Goal: Task Accomplishment & Management: Use online tool/utility

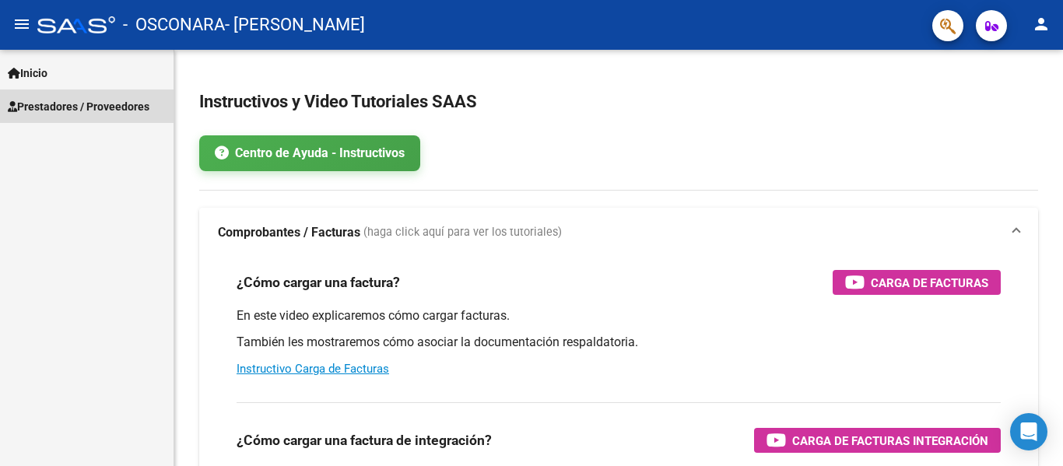
click at [103, 107] on span "Prestadores / Proveedores" at bounding box center [79, 106] width 142 height 17
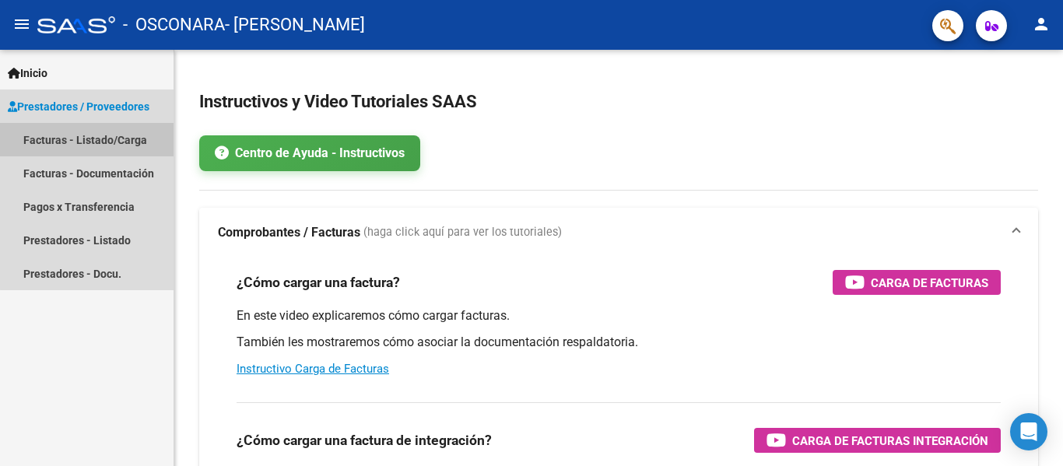
click at [93, 137] on link "Facturas - Listado/Carga" at bounding box center [87, 139] width 174 height 33
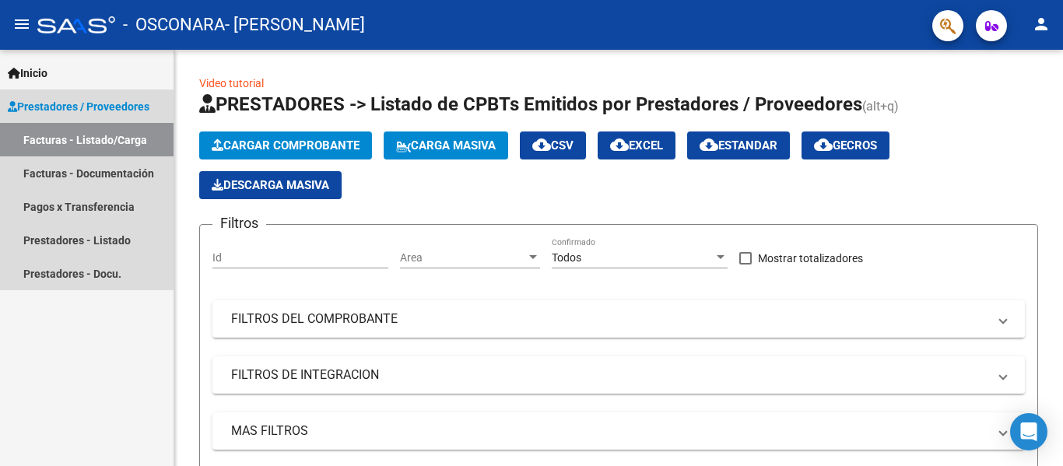
click at [100, 106] on span "Prestadores / Proveedores" at bounding box center [79, 106] width 142 height 17
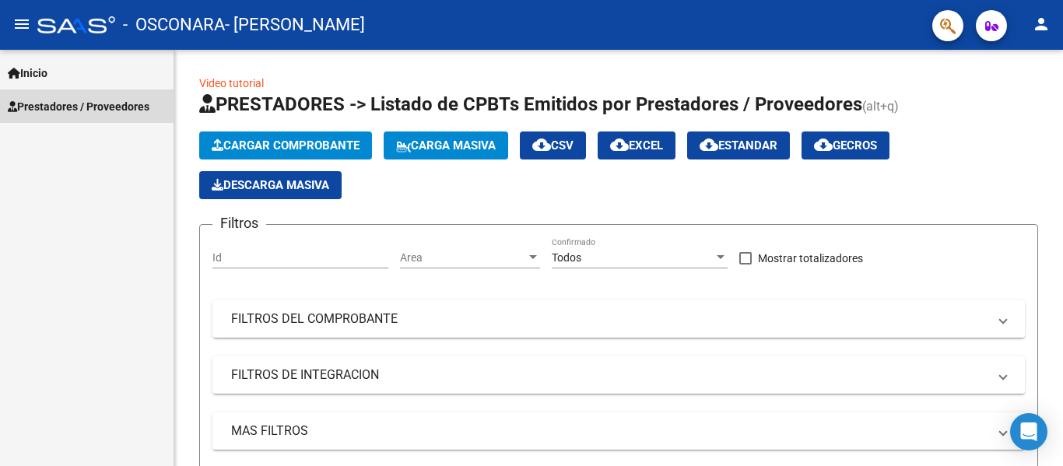
click at [101, 107] on span "Prestadores / Proveedores" at bounding box center [79, 106] width 142 height 17
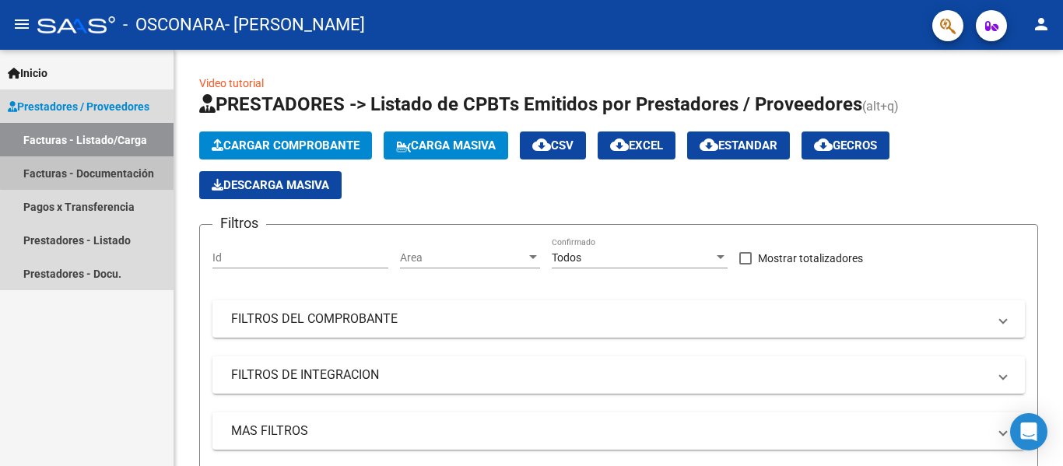
click at [103, 167] on link "Facturas - Documentación" at bounding box center [87, 172] width 174 height 33
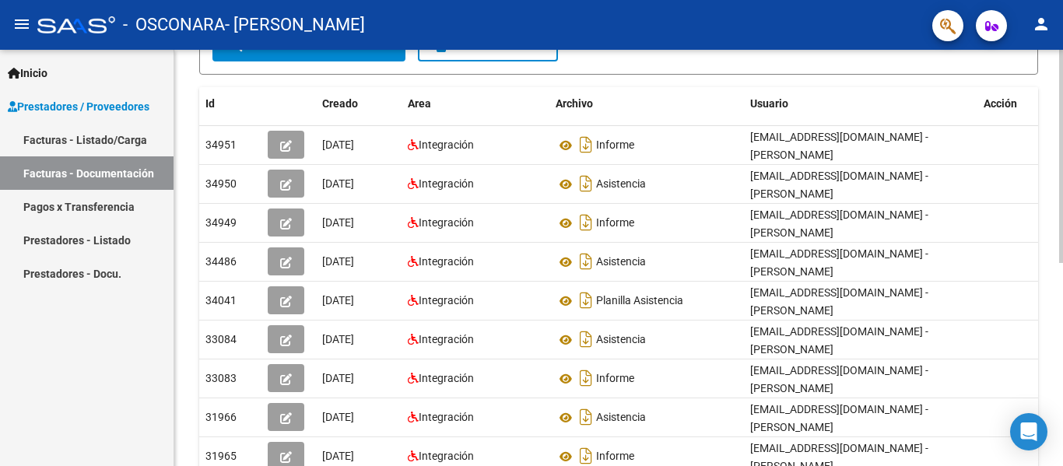
scroll to position [235, 0]
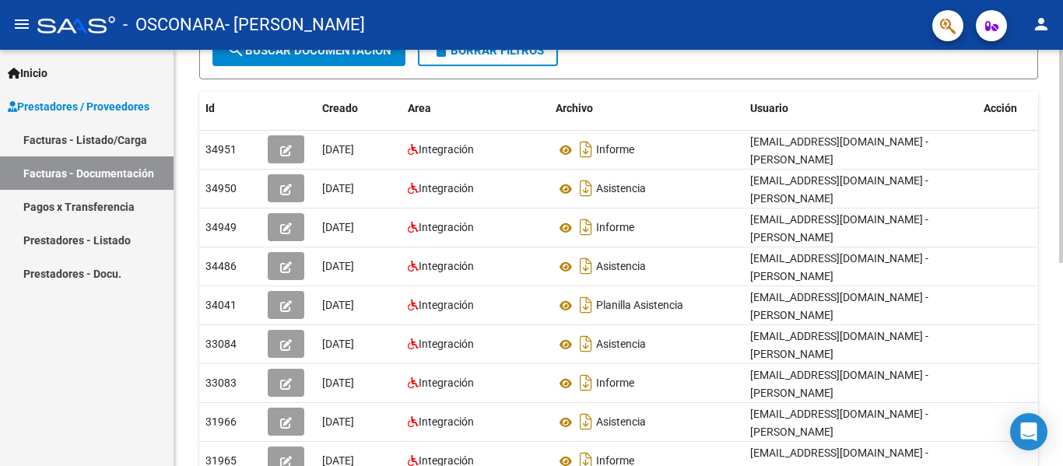
click at [1056, 370] on div "PRESTADORES -> Comprobantes - Documentación Respaldatoria cloud_download Export…" at bounding box center [620, 214] width 893 height 799
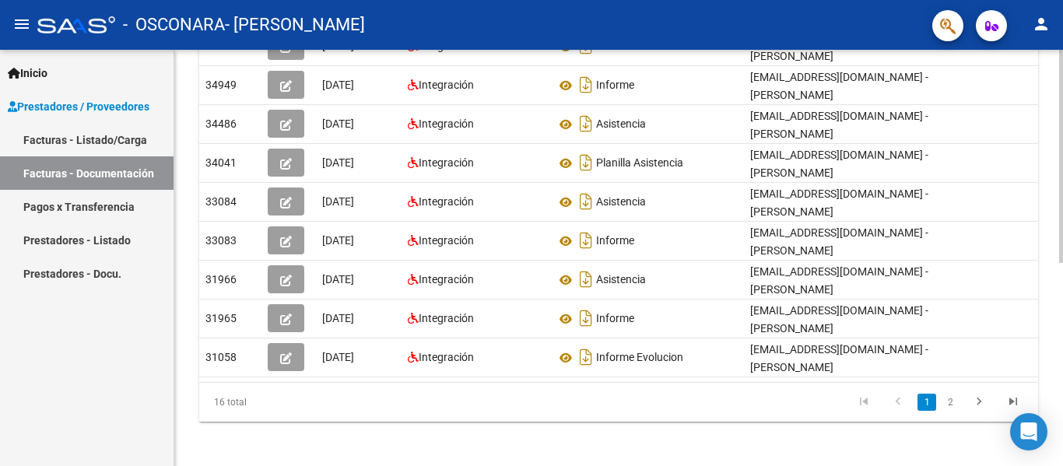
scroll to position [395, 0]
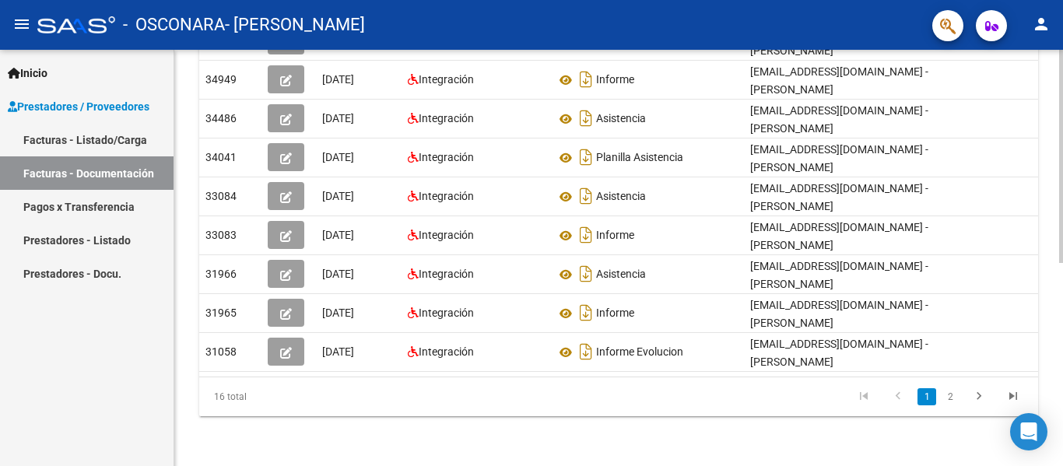
click at [1059, 363] on div "PRESTADORES -> Comprobantes - Documentación Respaldatoria cloud_download Export…" at bounding box center [620, 66] width 893 height 799
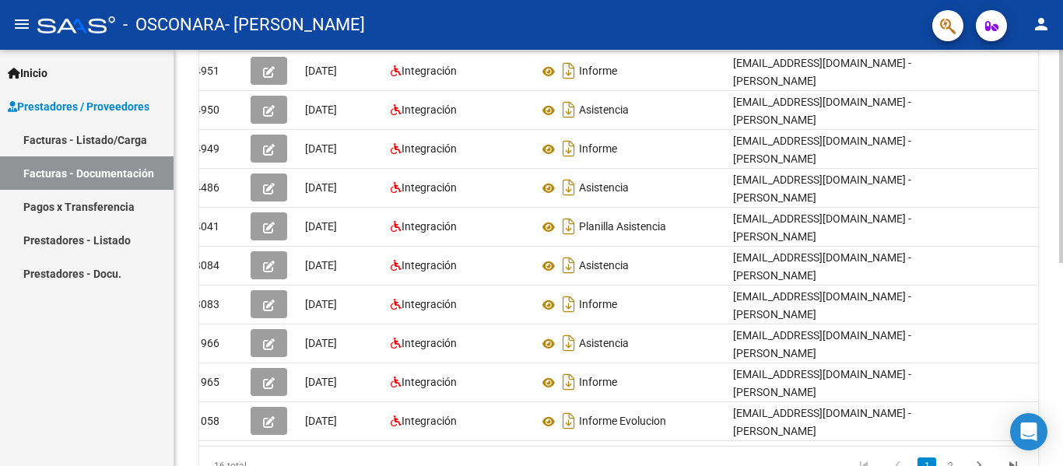
scroll to position [312, 0]
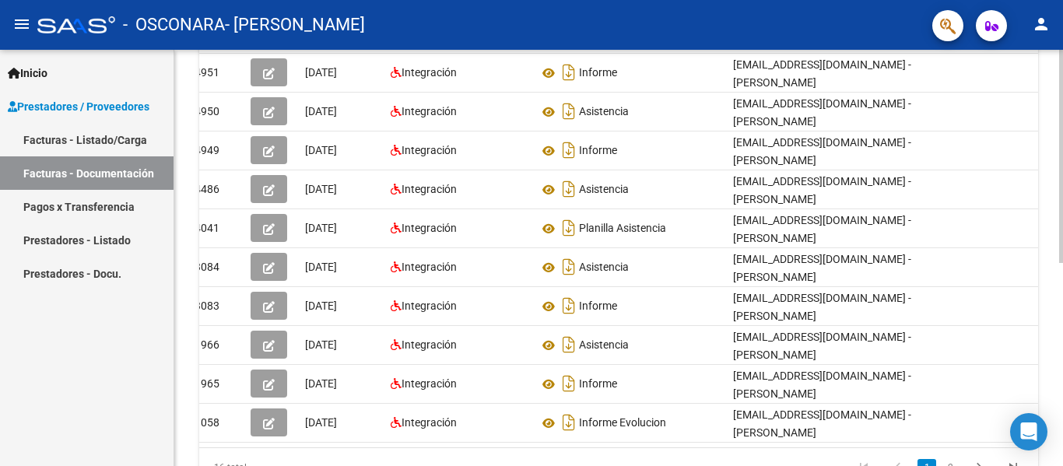
click at [1063, 281] on div at bounding box center [1061, 321] width 4 height 213
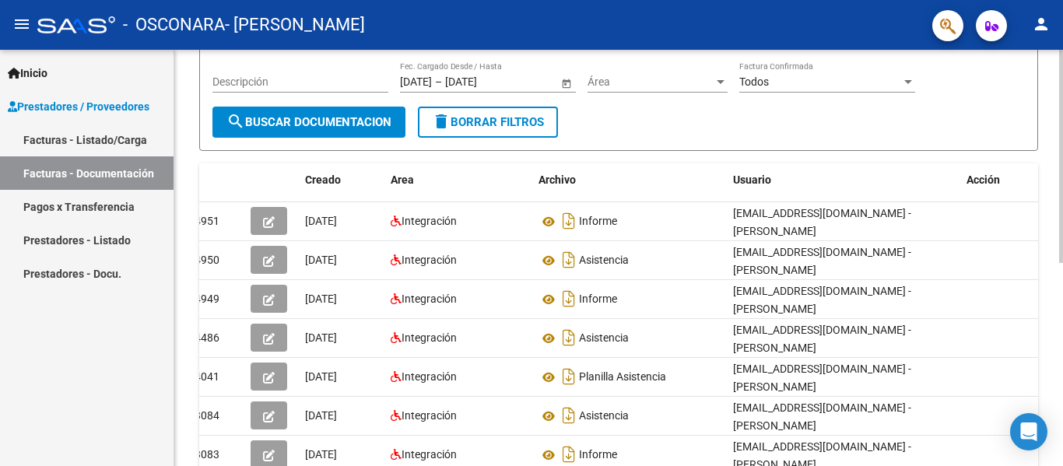
scroll to position [112, 0]
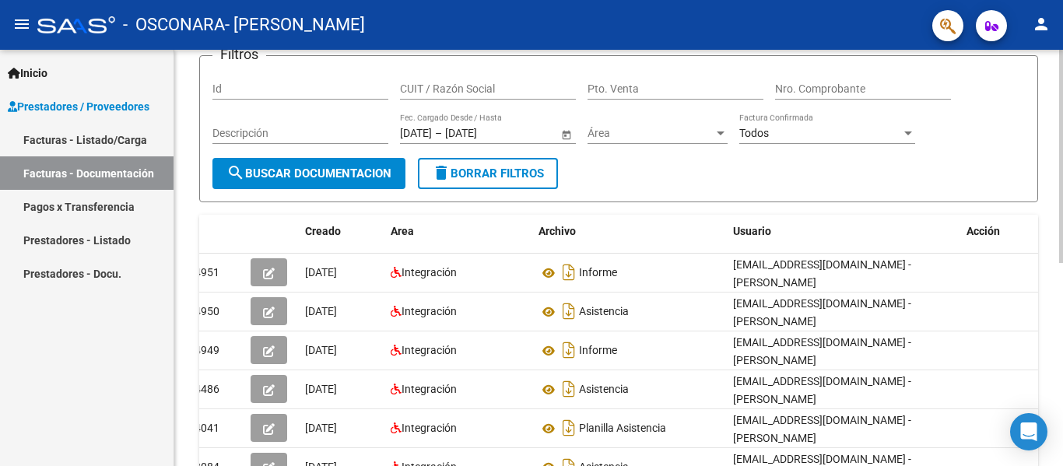
click at [1063, 182] on div at bounding box center [1061, 215] width 4 height 213
click at [111, 139] on link "Facturas - Listado/Carga" at bounding box center [87, 139] width 174 height 33
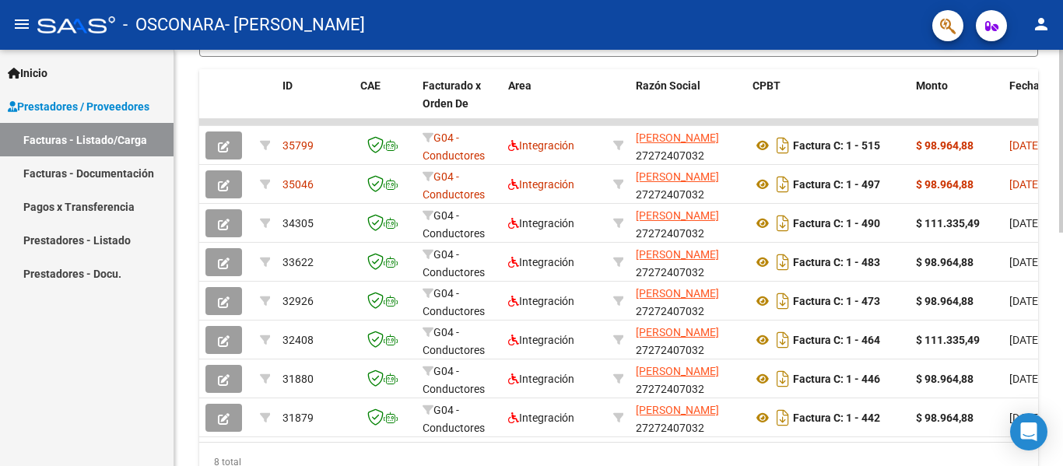
scroll to position [444, 0]
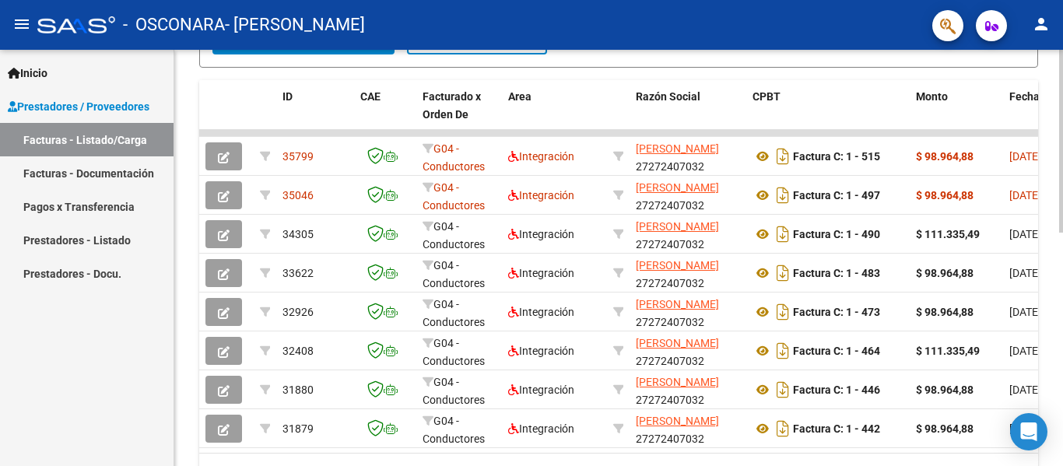
click at [1063, 353] on div at bounding box center [1061, 340] width 4 height 183
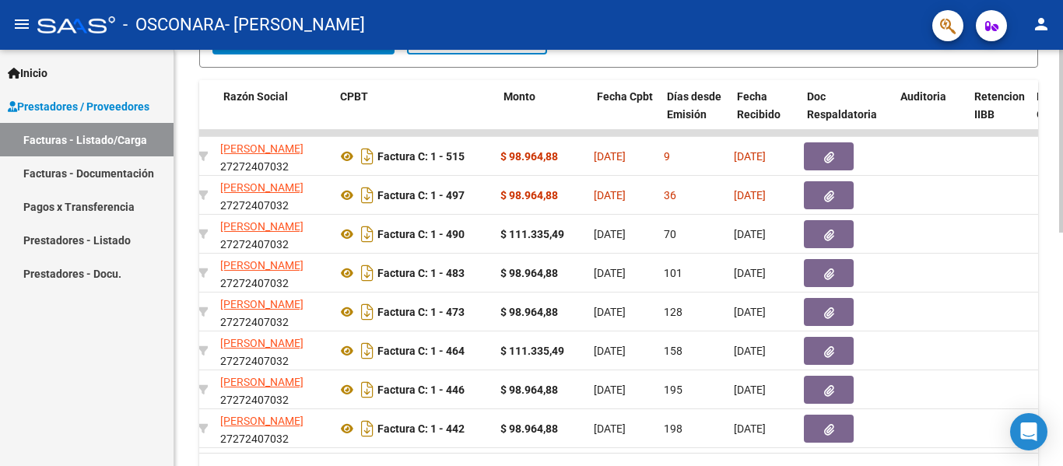
scroll to position [0, 400]
